Goal: Information Seeking & Learning: Find specific fact

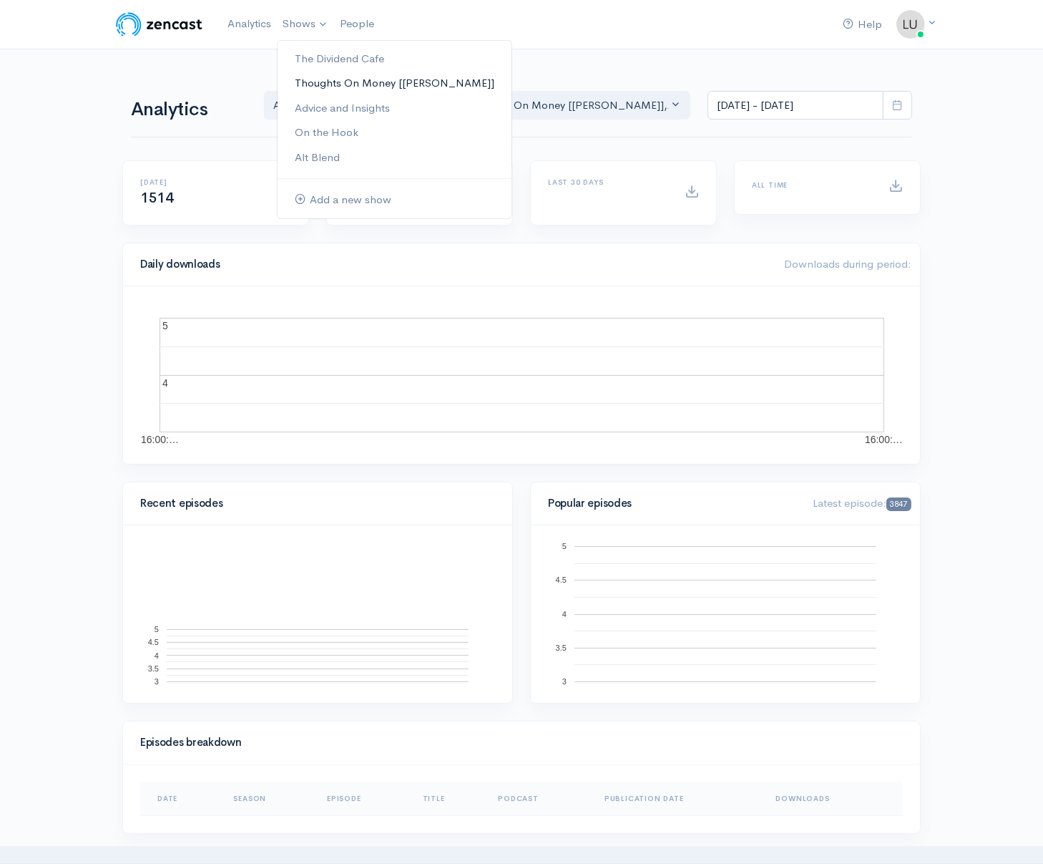
click at [330, 85] on link "Thoughts On Money [[PERSON_NAME]]" at bounding box center [395, 83] width 234 height 25
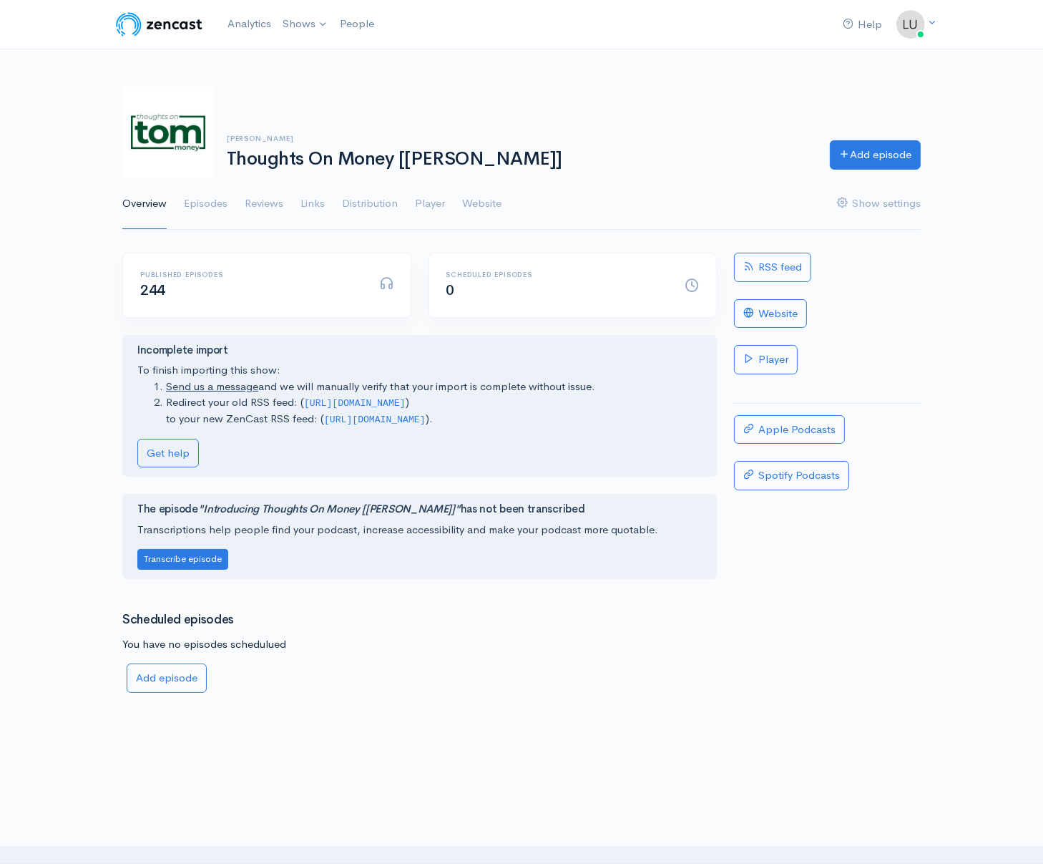
click at [238, 210] on ul "Overview Episodes Reviews Links Distribution Player Website Show settings" at bounding box center [521, 204] width 799 height 52
click at [216, 206] on link "Episodes" at bounding box center [206, 204] width 44 height 52
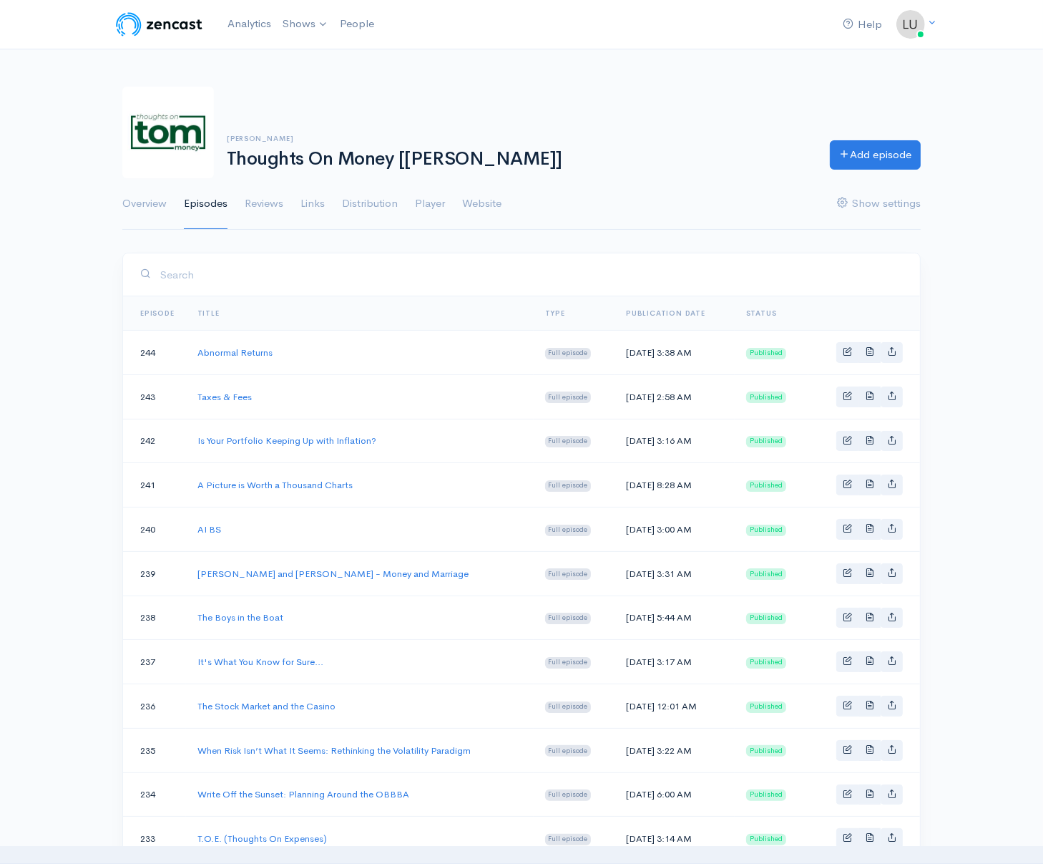
click at [293, 282] on input "search" at bounding box center [532, 274] width 744 height 29
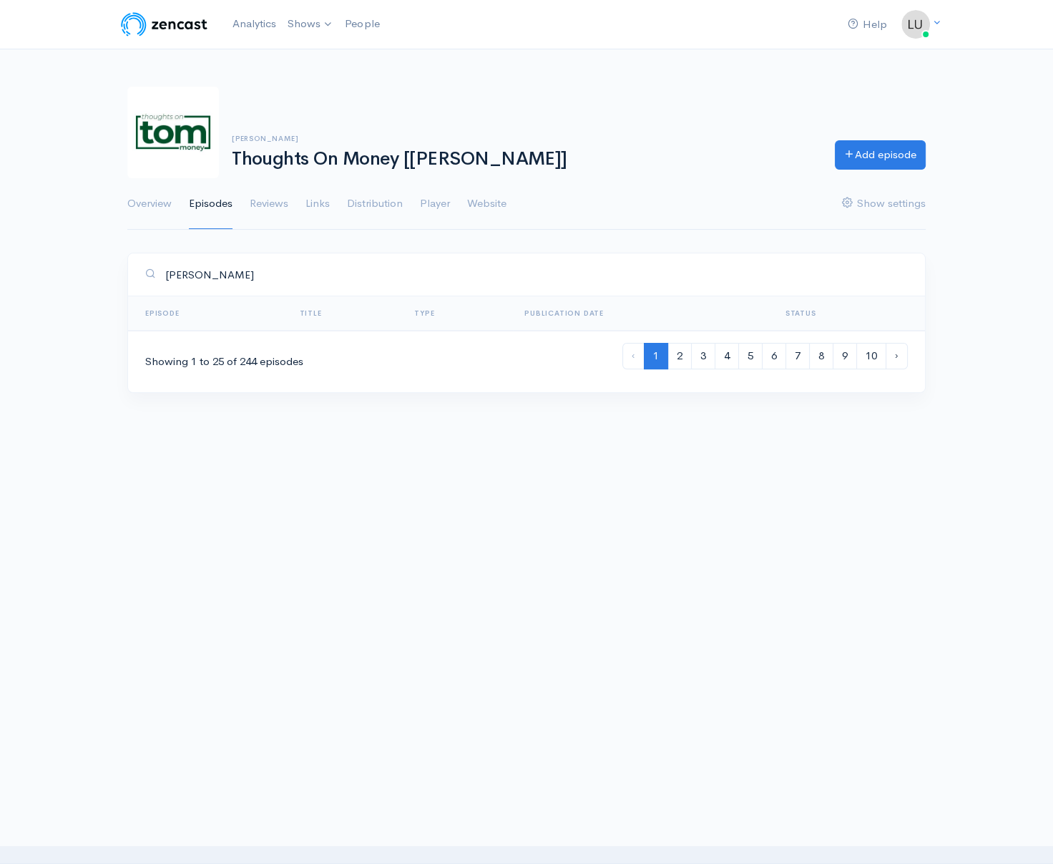
type input "[PERSON_NAME]"
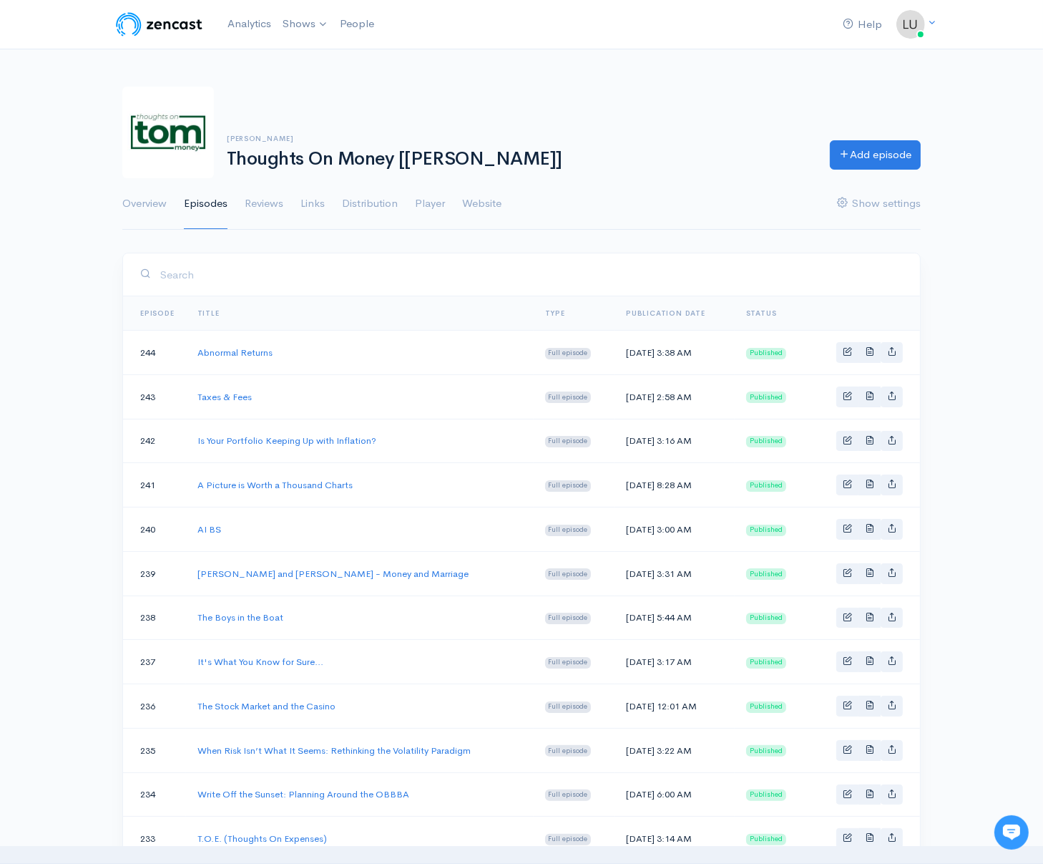
click at [294, 291] on div at bounding box center [521, 274] width 797 height 43
click at [301, 278] on input "search" at bounding box center [532, 274] width 744 height 29
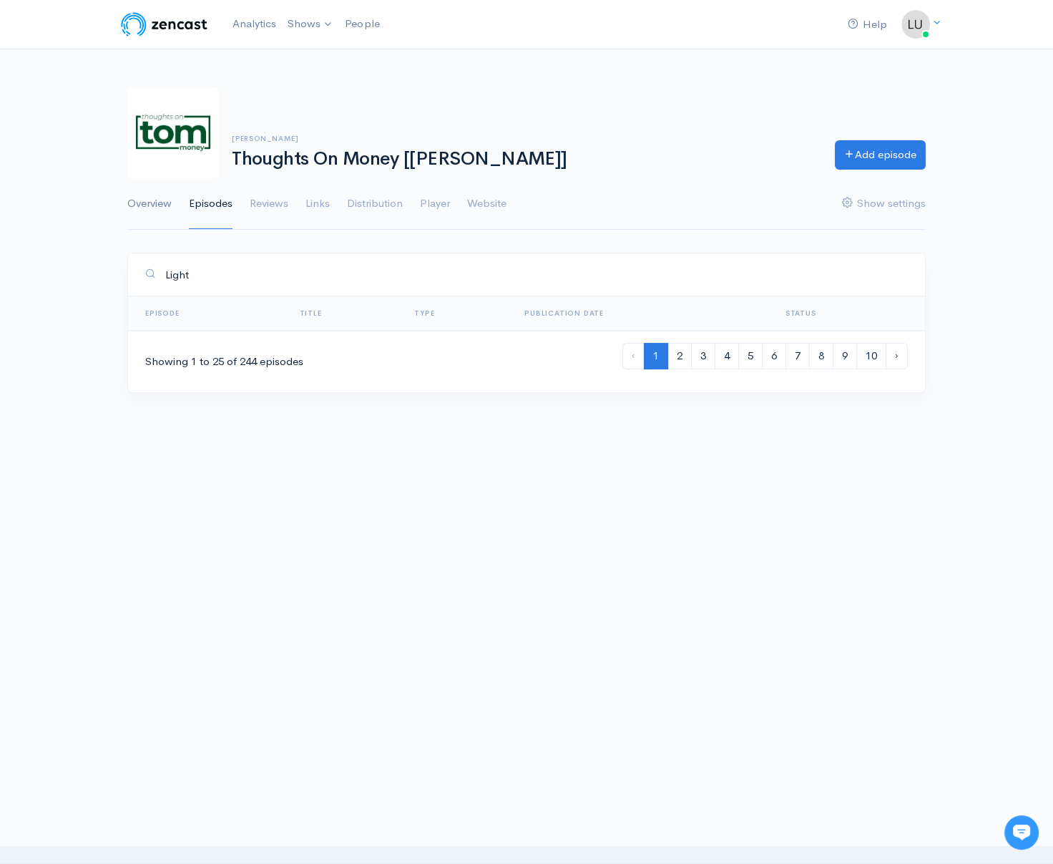
type input "Light"
click at [169, 210] on link "Overview" at bounding box center [149, 204] width 44 height 52
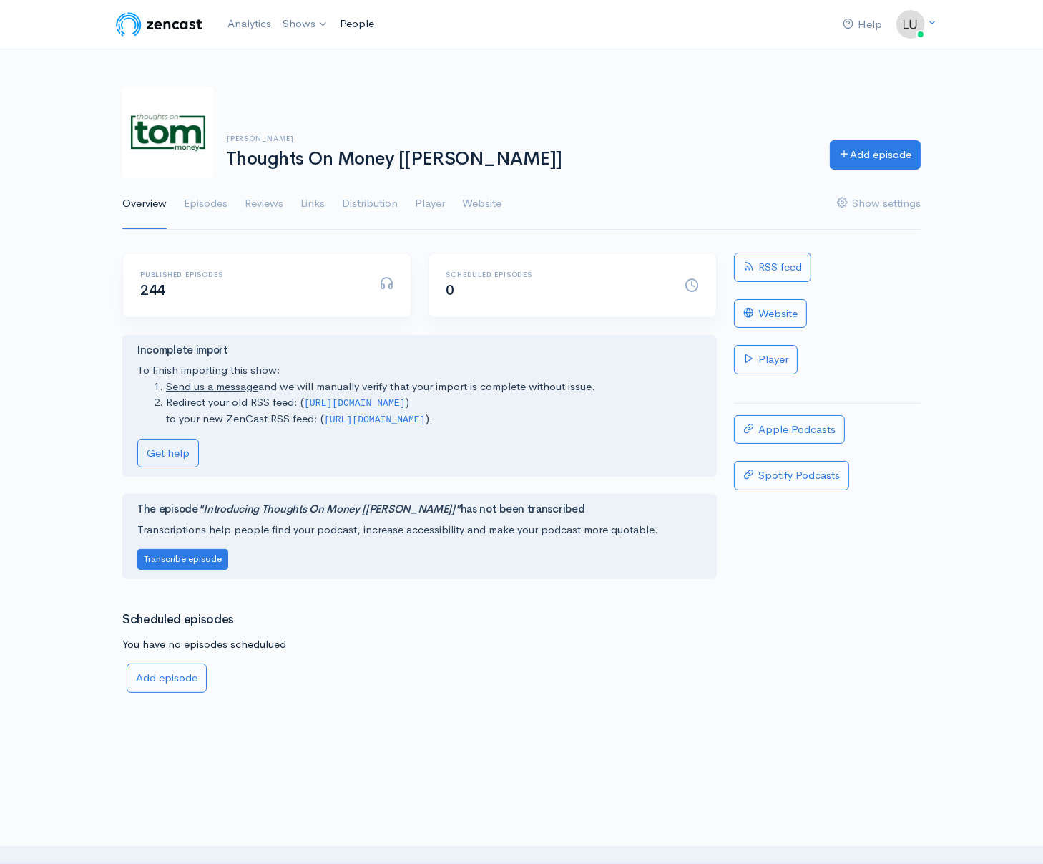
click at [366, 25] on link "People" at bounding box center [357, 24] width 46 height 31
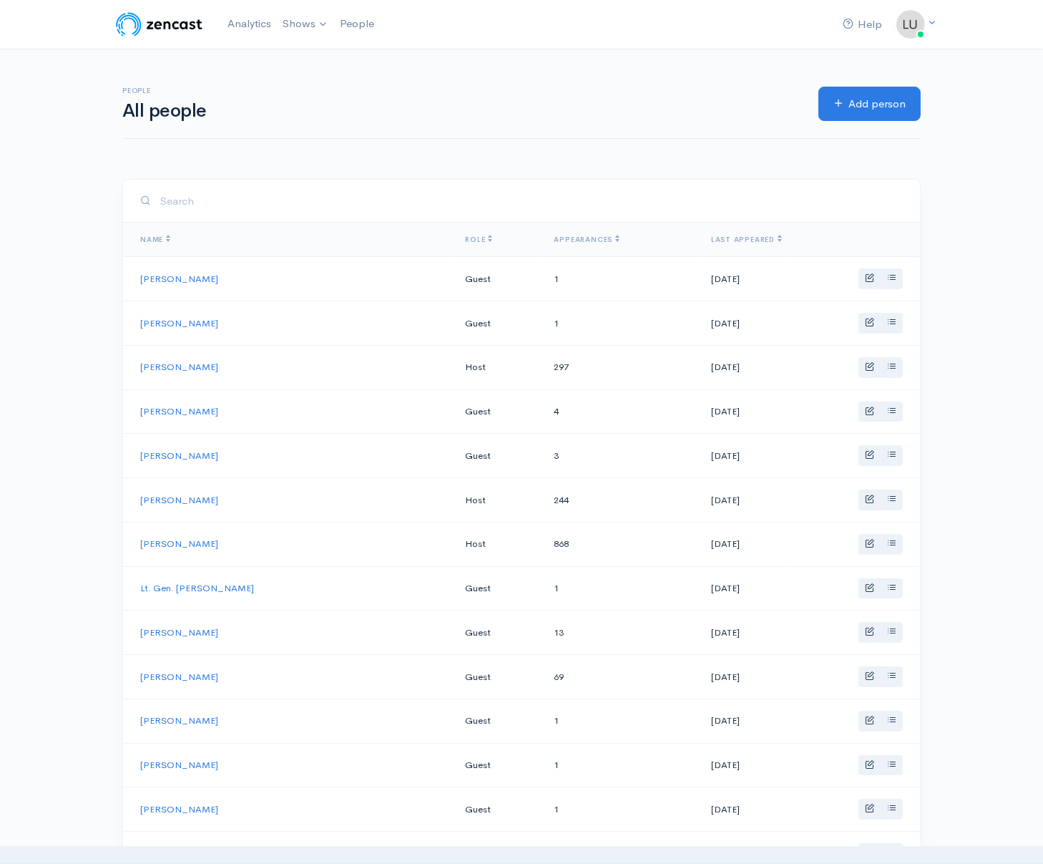
click at [210, 207] on input "search" at bounding box center [532, 201] width 744 height 29
click at [188, 412] on link "Darren Lightfoot" at bounding box center [179, 411] width 78 height 12
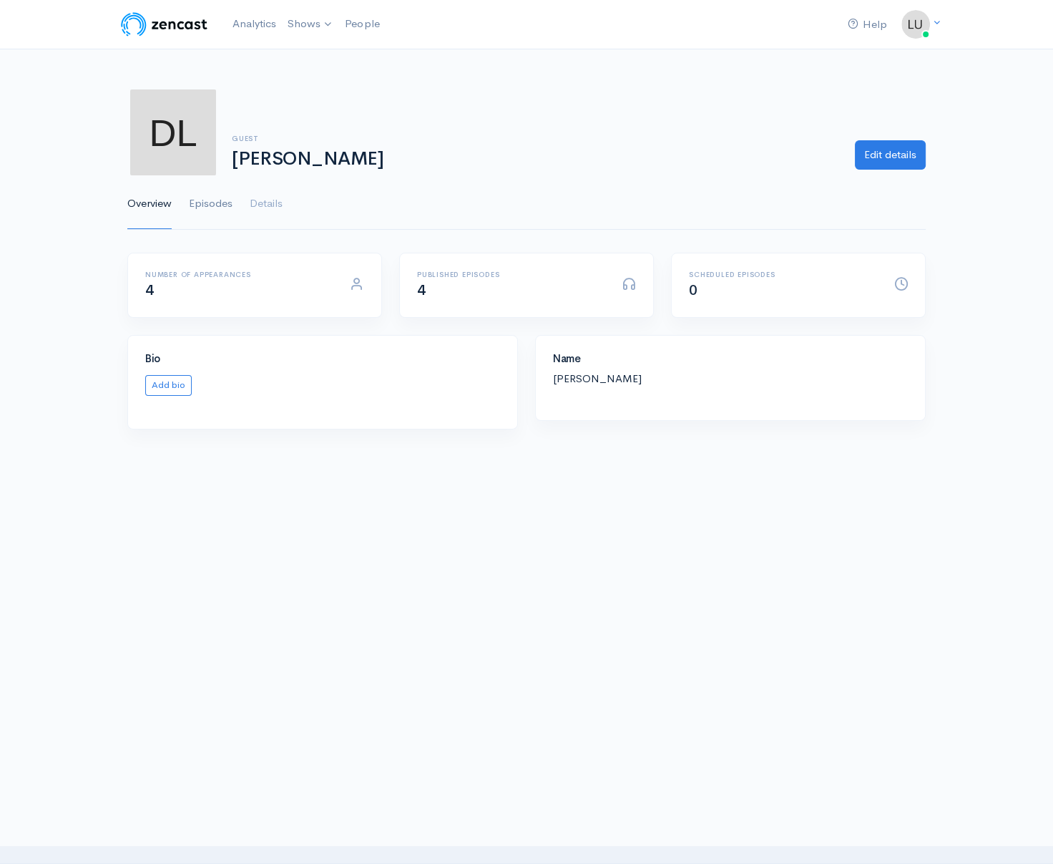
click at [215, 201] on link "Episodes" at bounding box center [211, 204] width 44 height 52
